Goal: Task Accomplishment & Management: Use online tool/utility

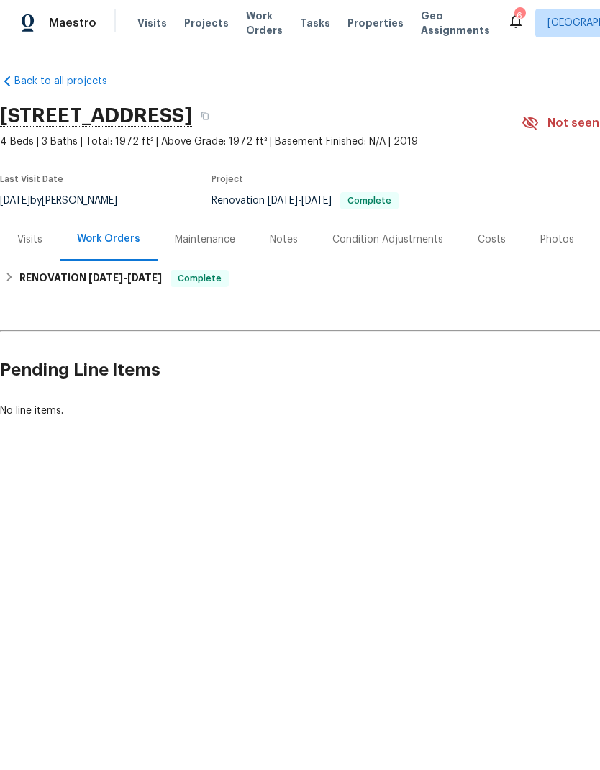
click at [361, 26] on span "Properties" at bounding box center [376, 23] width 56 height 14
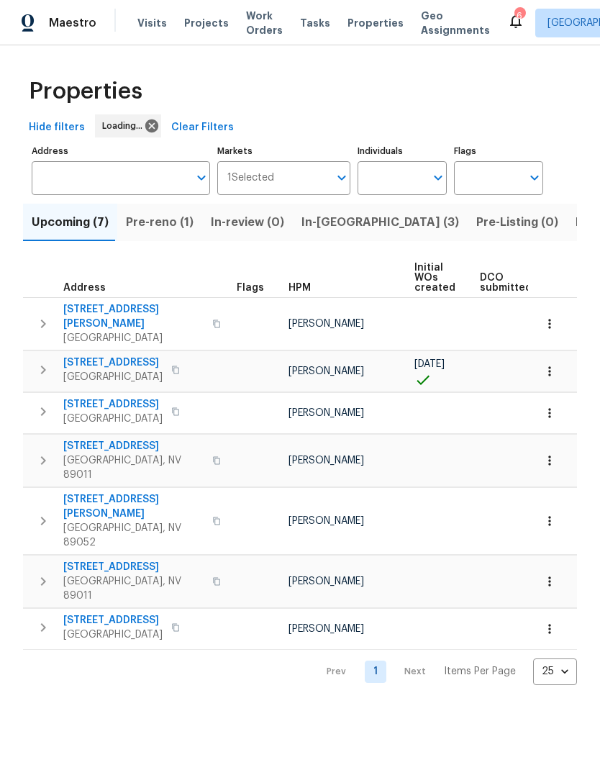
click at [333, 223] on span "In-[GEOGRAPHIC_DATA] (3)" at bounding box center [381, 222] width 158 height 20
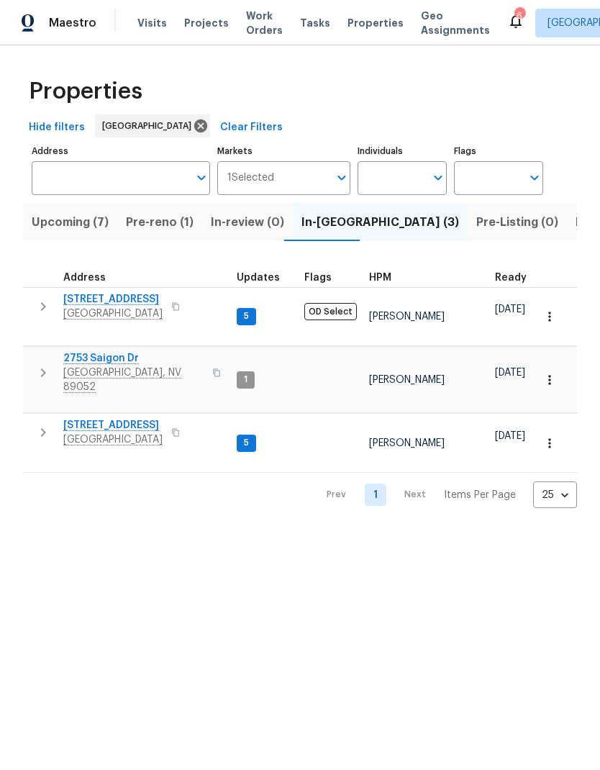
click at [135, 301] on span "[STREET_ADDRESS]" at bounding box center [112, 299] width 99 height 14
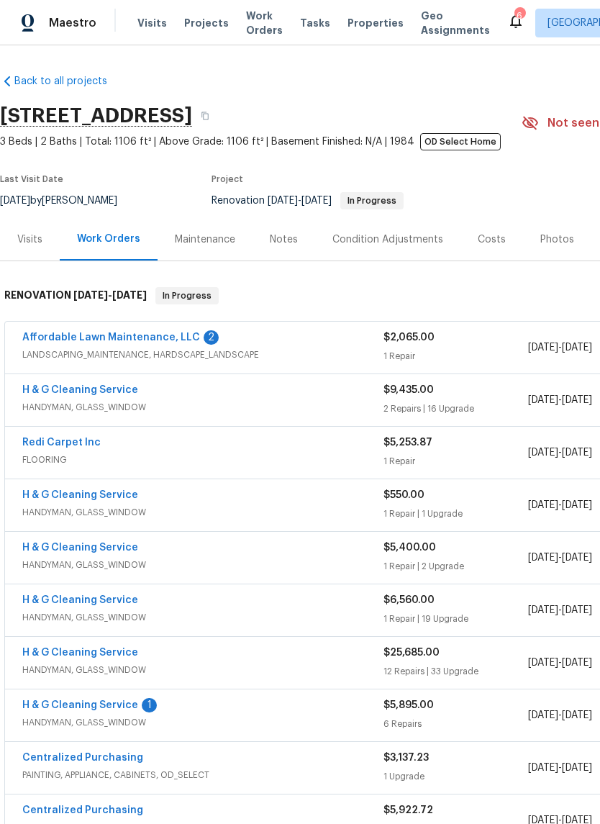
click at [286, 244] on div "Notes" at bounding box center [284, 240] width 28 height 14
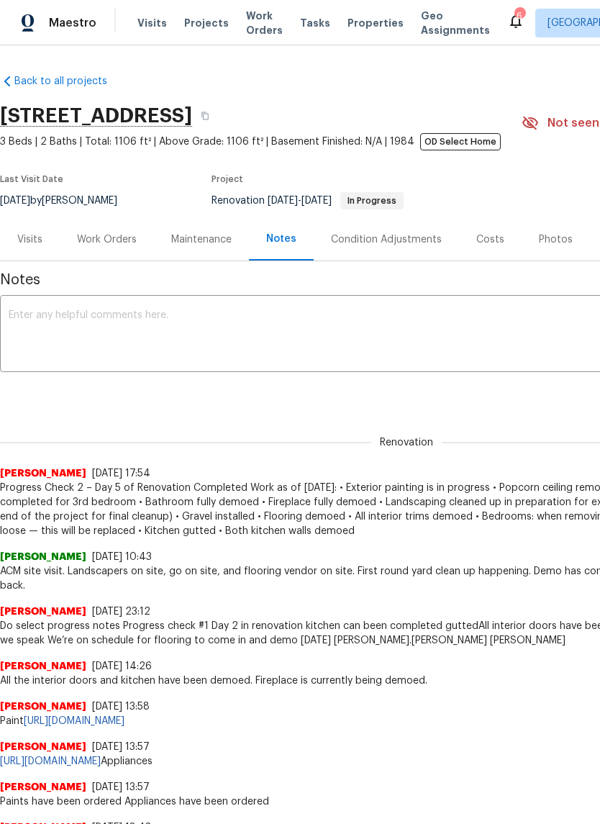
click at [127, 243] on div "Work Orders" at bounding box center [107, 240] width 60 height 14
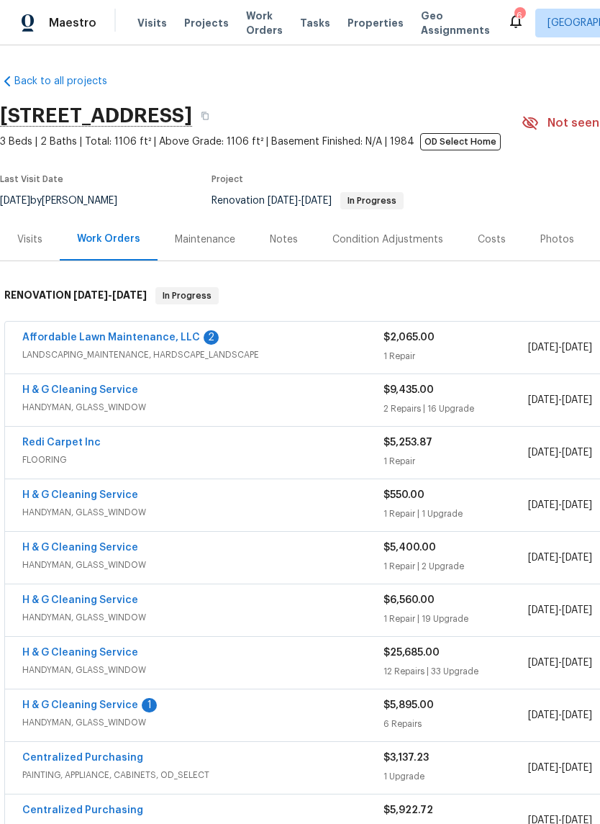
click at [120, 705] on link "H & G Cleaning Service" at bounding box center [80, 706] width 116 height 10
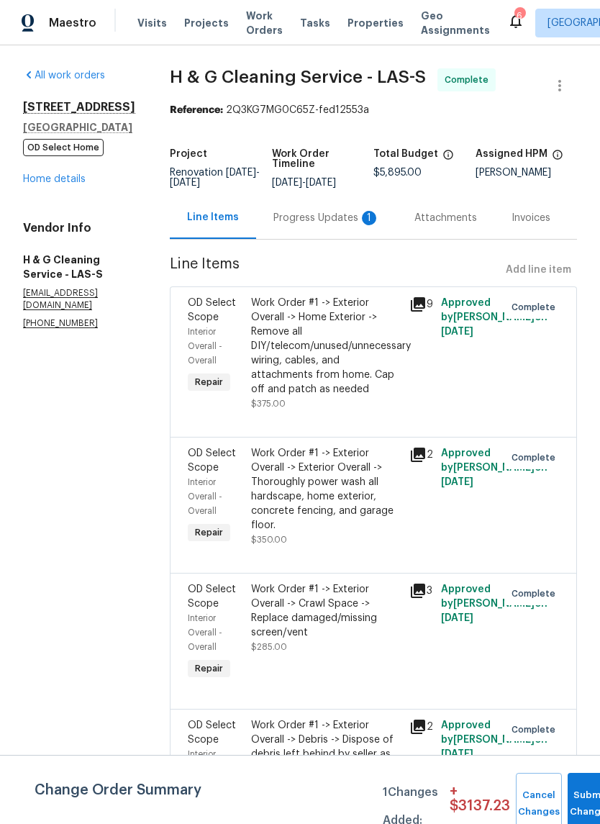
click at [343, 225] on div "Progress Updates 1" at bounding box center [327, 218] width 107 height 14
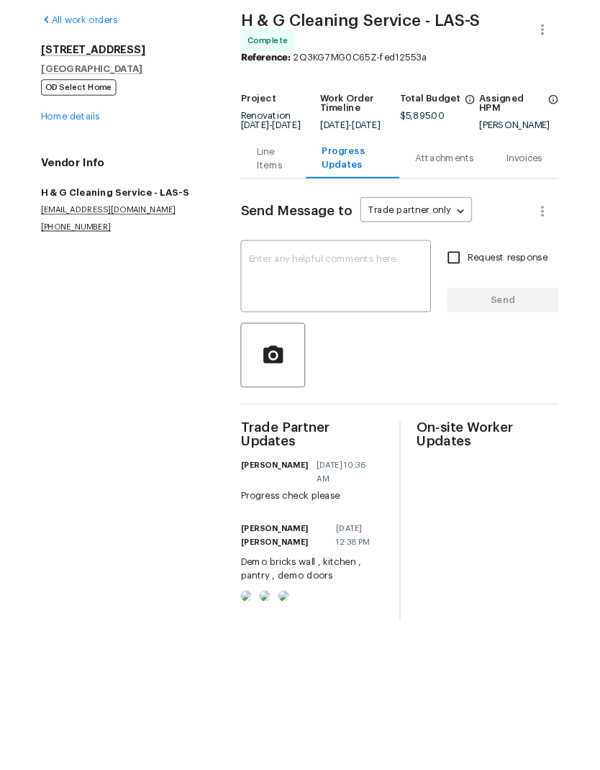
scroll to position [17, 0]
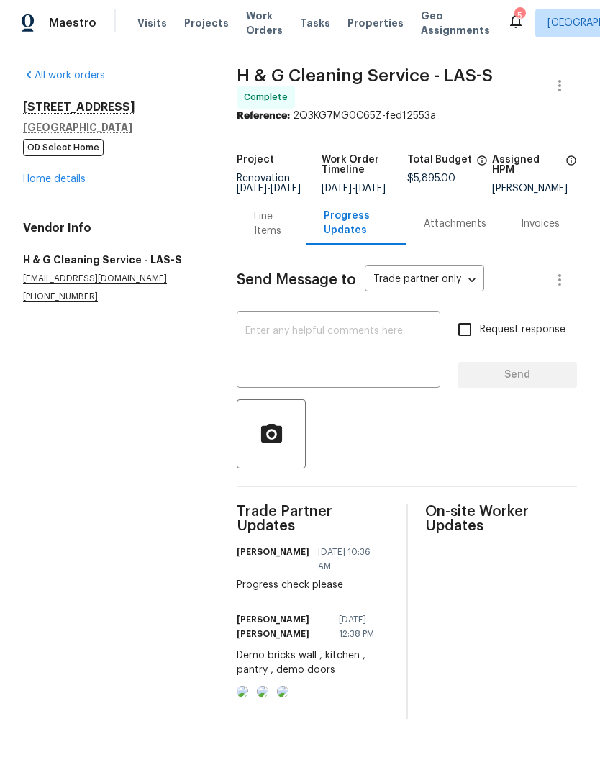
click at [138, 16] on span "Visits" at bounding box center [153, 23] width 30 height 14
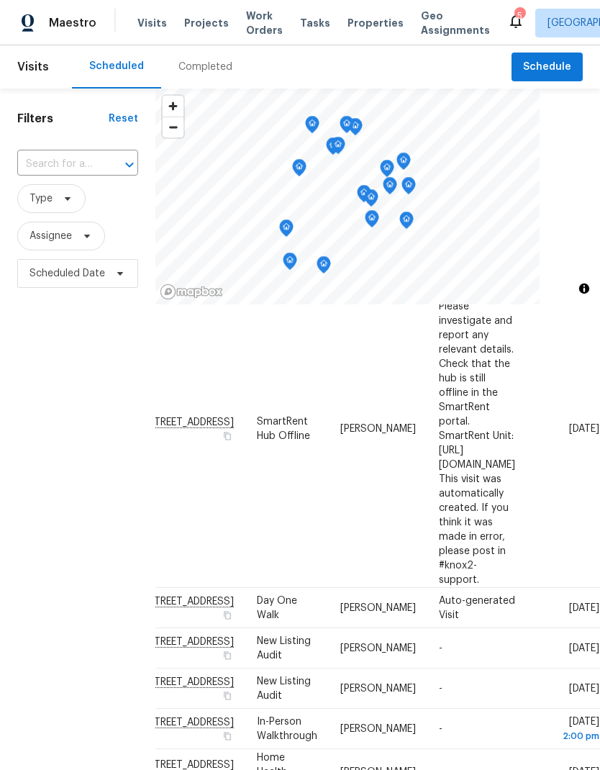
scroll to position [128, 119]
click at [0, 0] on icon at bounding box center [0, 0] width 0 height 0
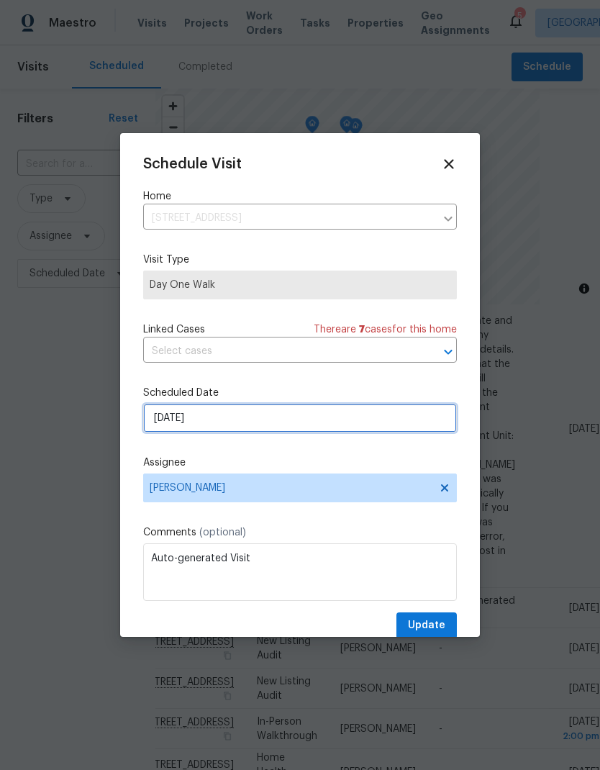
click at [225, 420] on input "9/17/2025" at bounding box center [300, 418] width 314 height 29
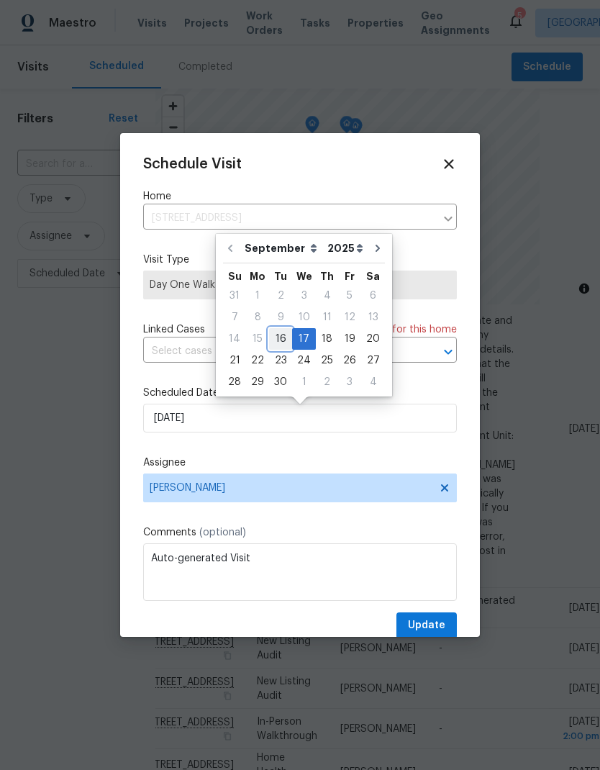
click at [277, 342] on div "16" at bounding box center [280, 339] width 23 height 20
type input "9/16/2025"
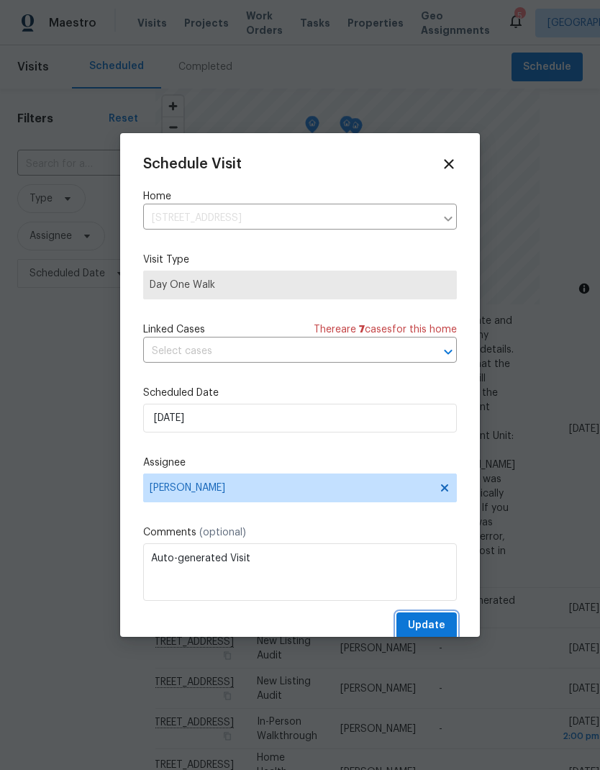
click at [431, 627] on span "Update" at bounding box center [426, 626] width 37 height 18
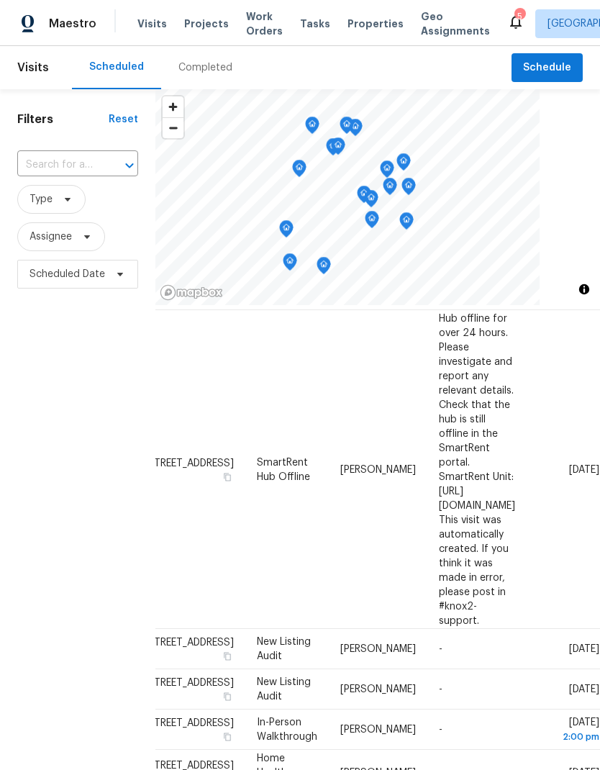
click at [405, 36] on button "Close" at bounding box center [392, 32] width 48 height 29
click at [358, 23] on span "Properties" at bounding box center [376, 23] width 56 height 14
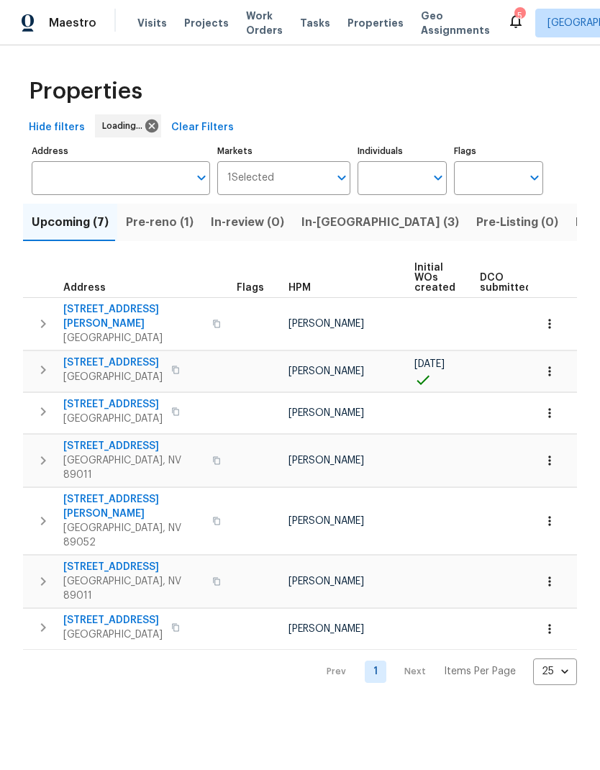
click at [165, 228] on span "Pre-reno (1)" at bounding box center [160, 222] width 68 height 20
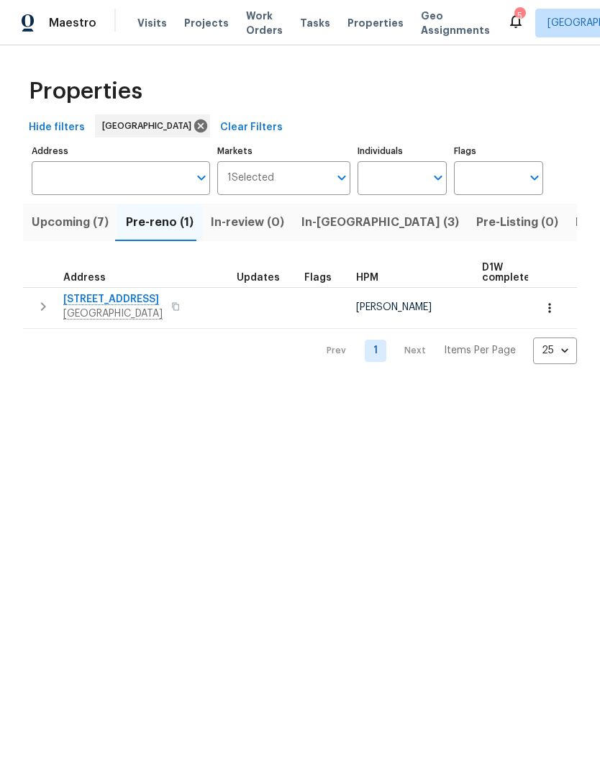
click at [547, 304] on icon "button" at bounding box center [550, 308] width 14 height 14
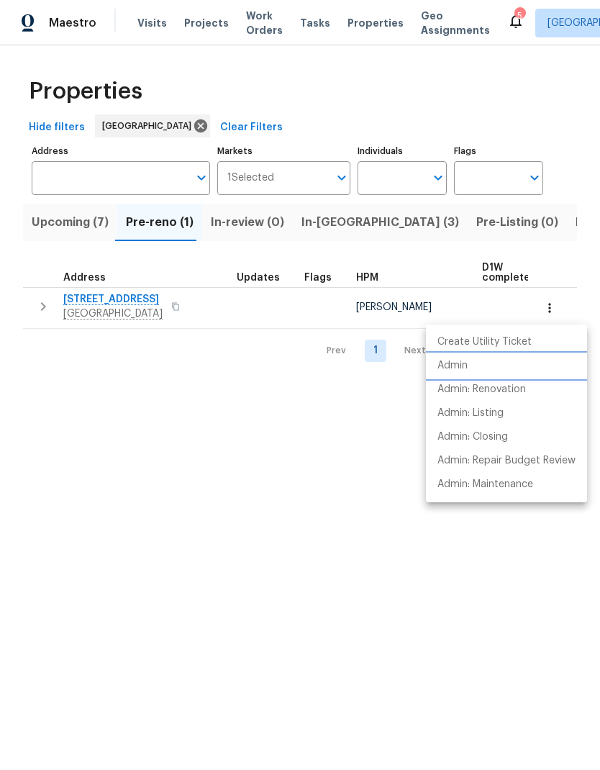
click at [465, 371] on p "Admin" at bounding box center [453, 366] width 30 height 15
